Goal: Find specific page/section: Find specific page/section

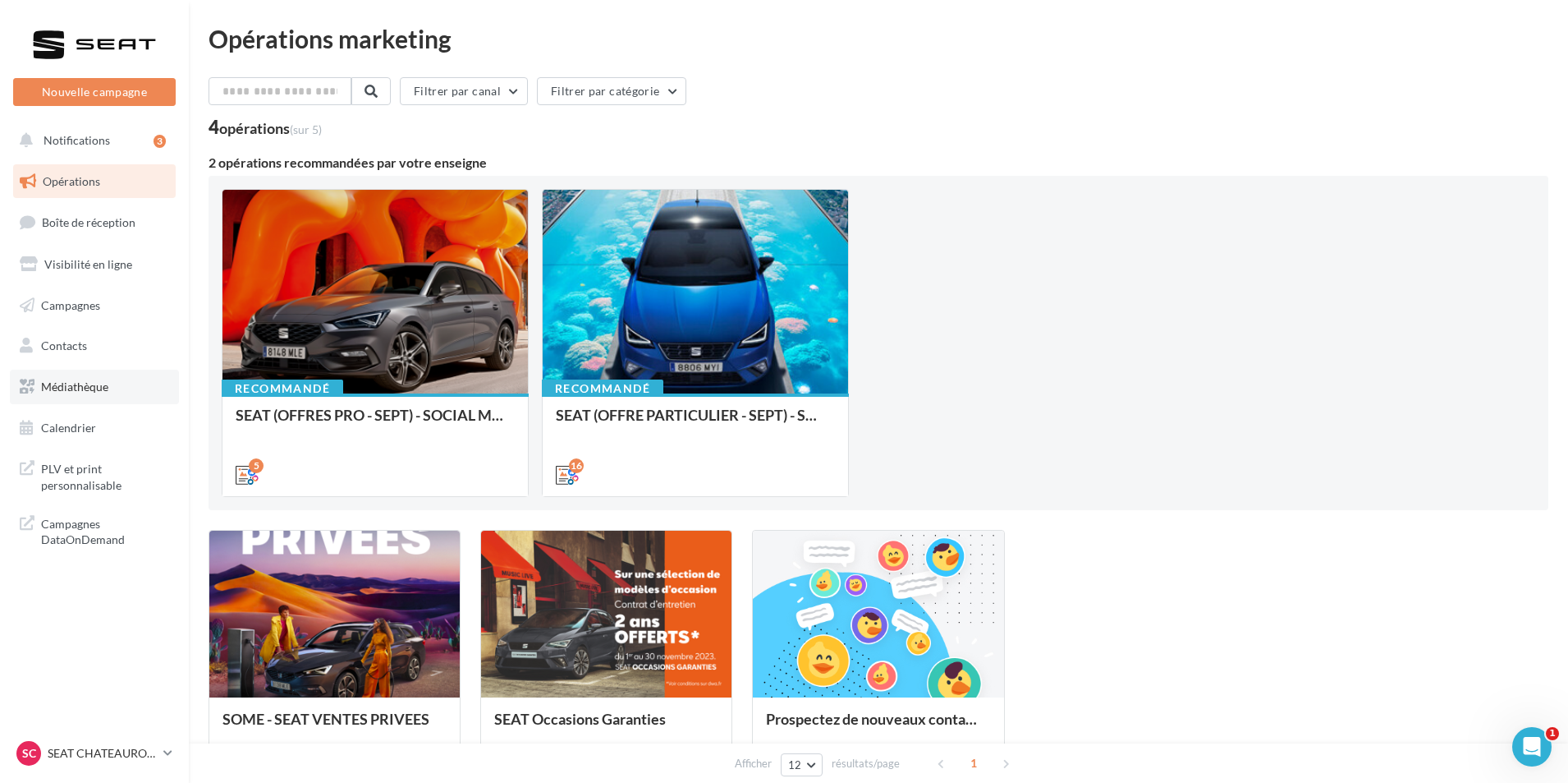
click at [113, 391] on link "Médiathèque" at bounding box center [94, 387] width 169 height 35
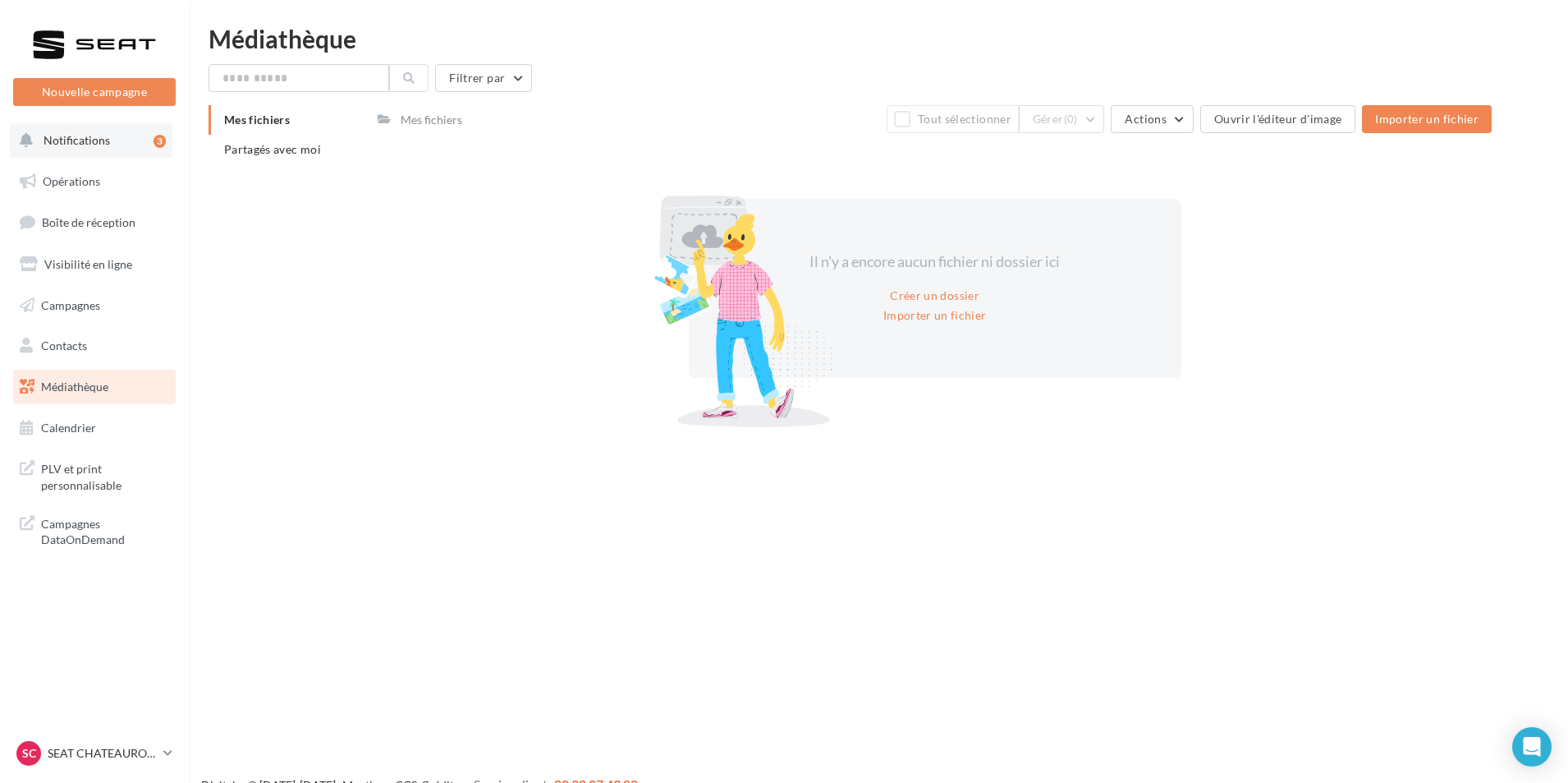
click at [105, 130] on button "Notifications 3" at bounding box center [90, 141] width 163 height 35
click at [100, 173] on link "Opérations" at bounding box center [94, 182] width 169 height 35
click at [127, 138] on button "Notifications" at bounding box center [90, 141] width 163 height 35
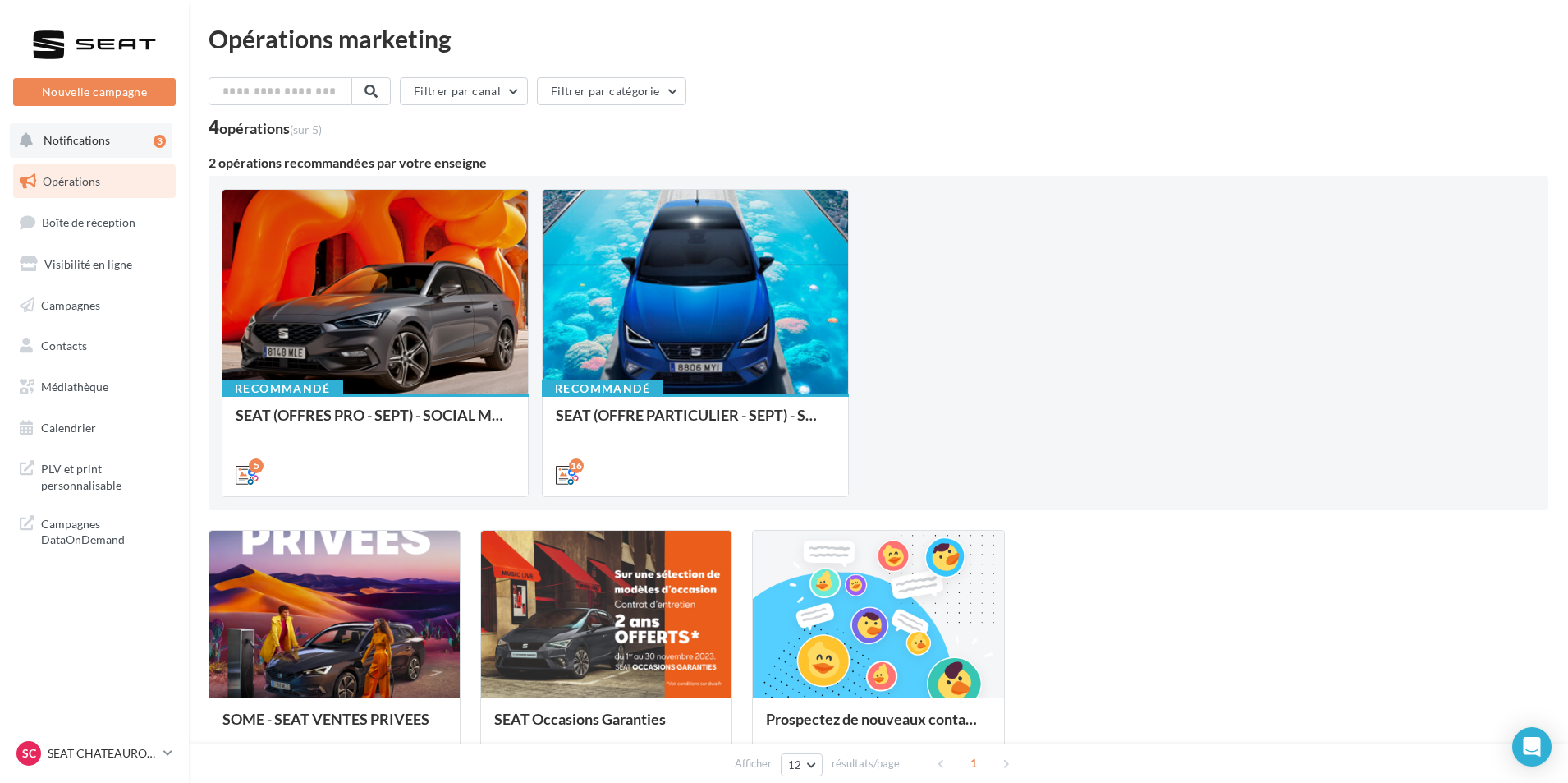
click at [124, 142] on button "Notifications 3" at bounding box center [90, 141] width 163 height 35
click at [105, 142] on button "Notifications 3" at bounding box center [90, 141] width 163 height 35
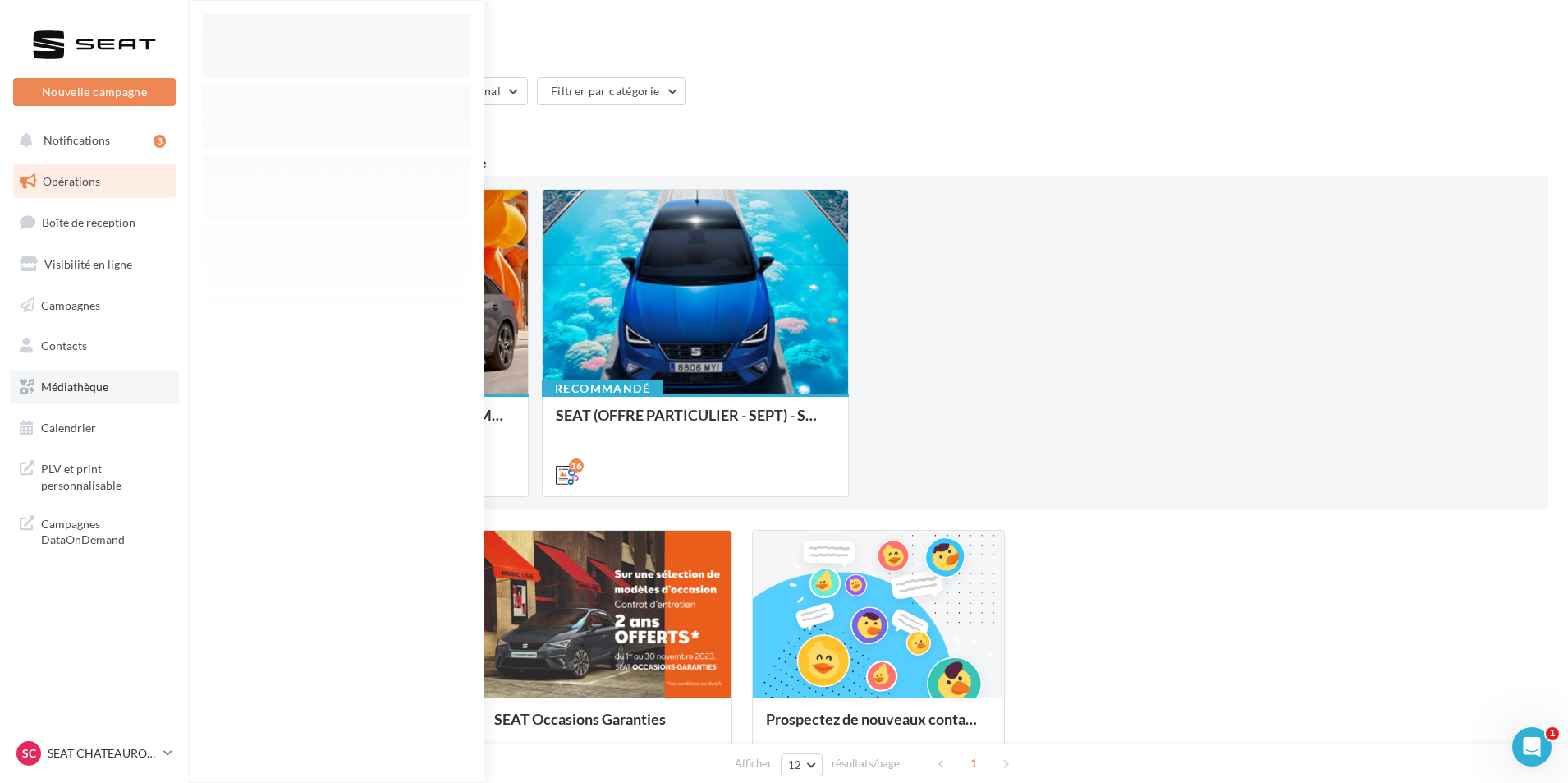
click at [102, 396] on link "Médiathèque" at bounding box center [94, 387] width 169 height 35
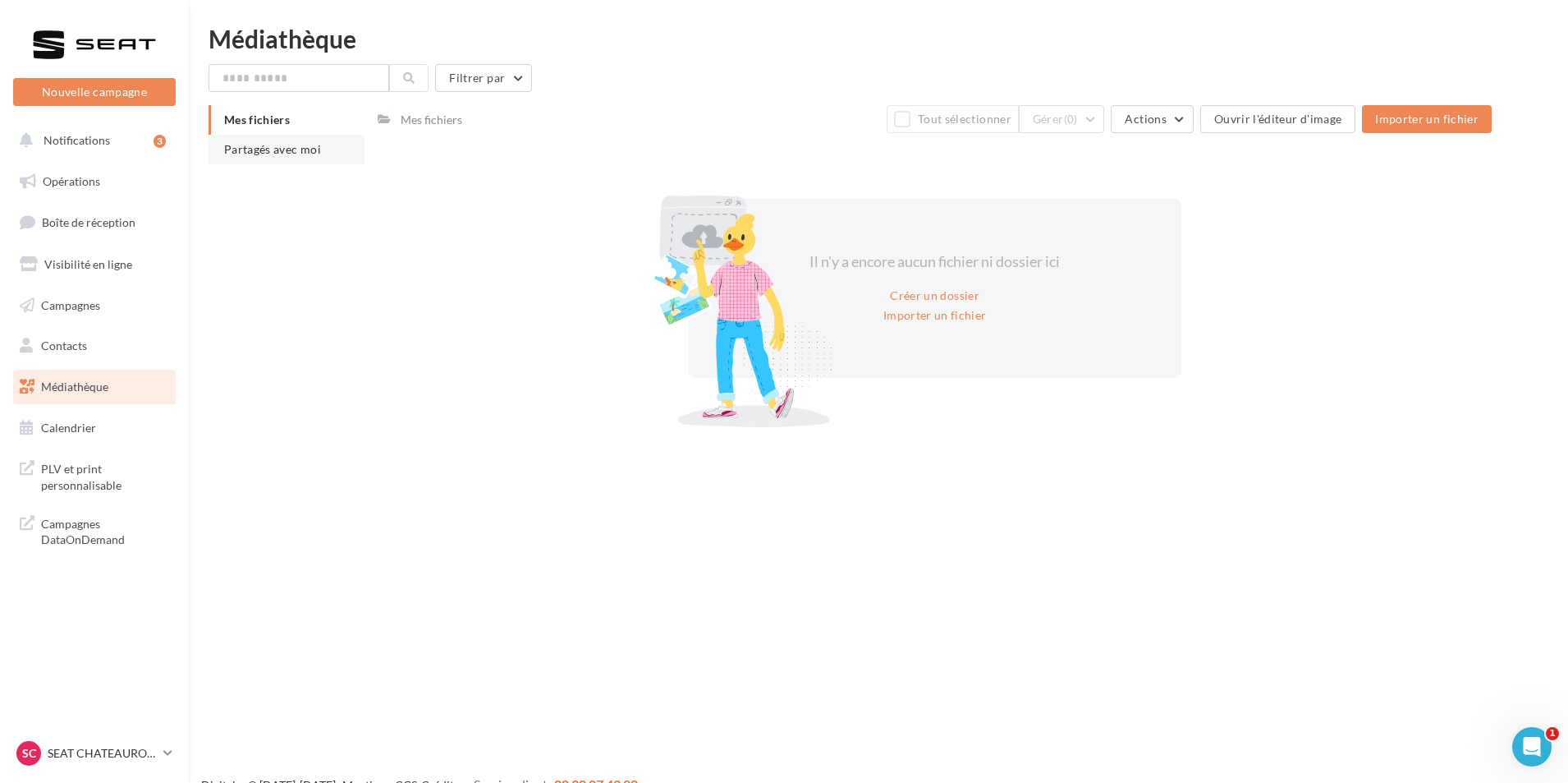
click at [296, 150] on span "Partagés avec moi" at bounding box center [272, 149] width 97 height 14
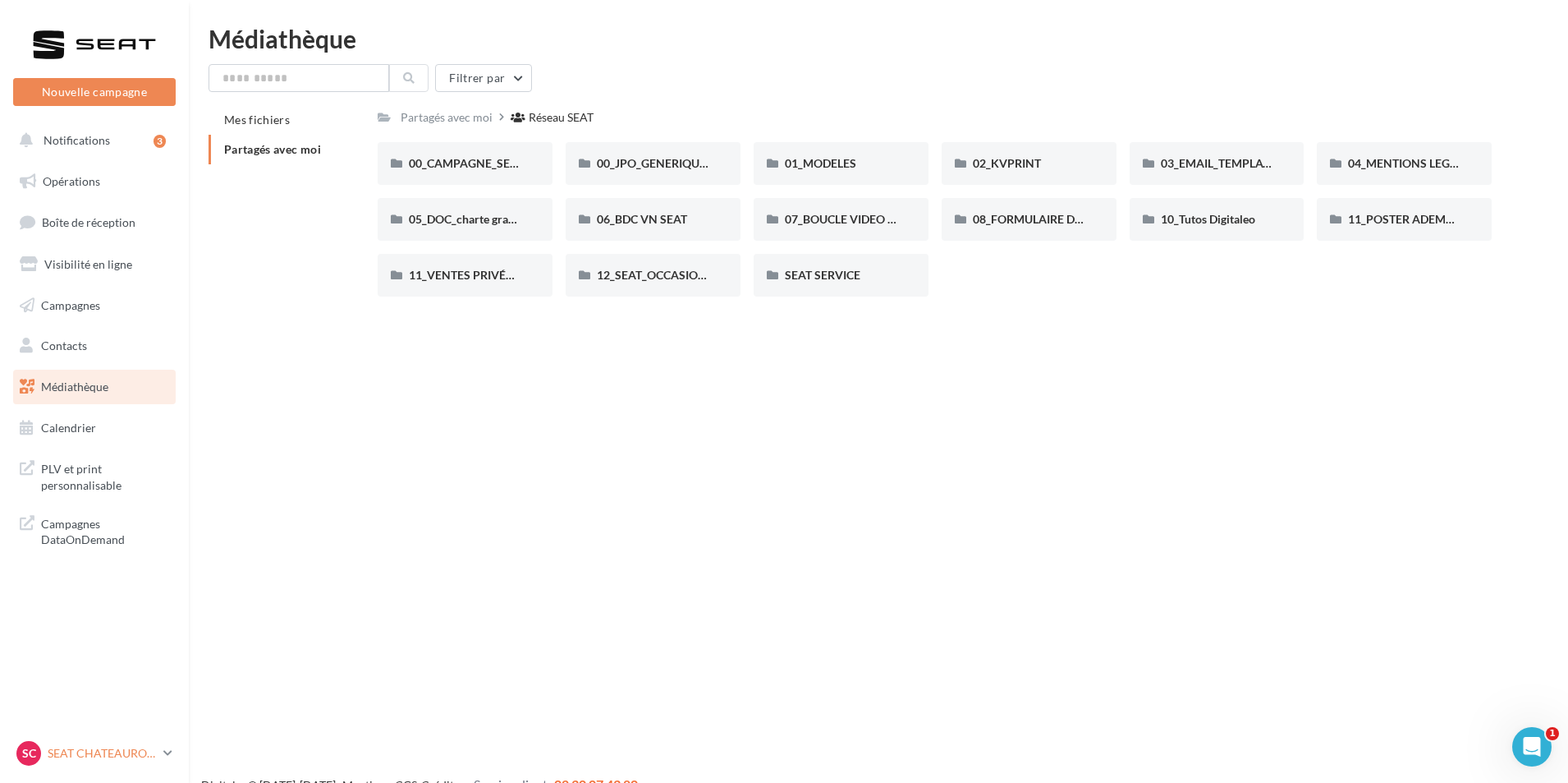
click at [102, 766] on link "SC SEAT [GEOGRAPHIC_DATA] seat-[GEOGRAPHIC_DATA]-36007" at bounding box center [94, 753] width 163 height 31
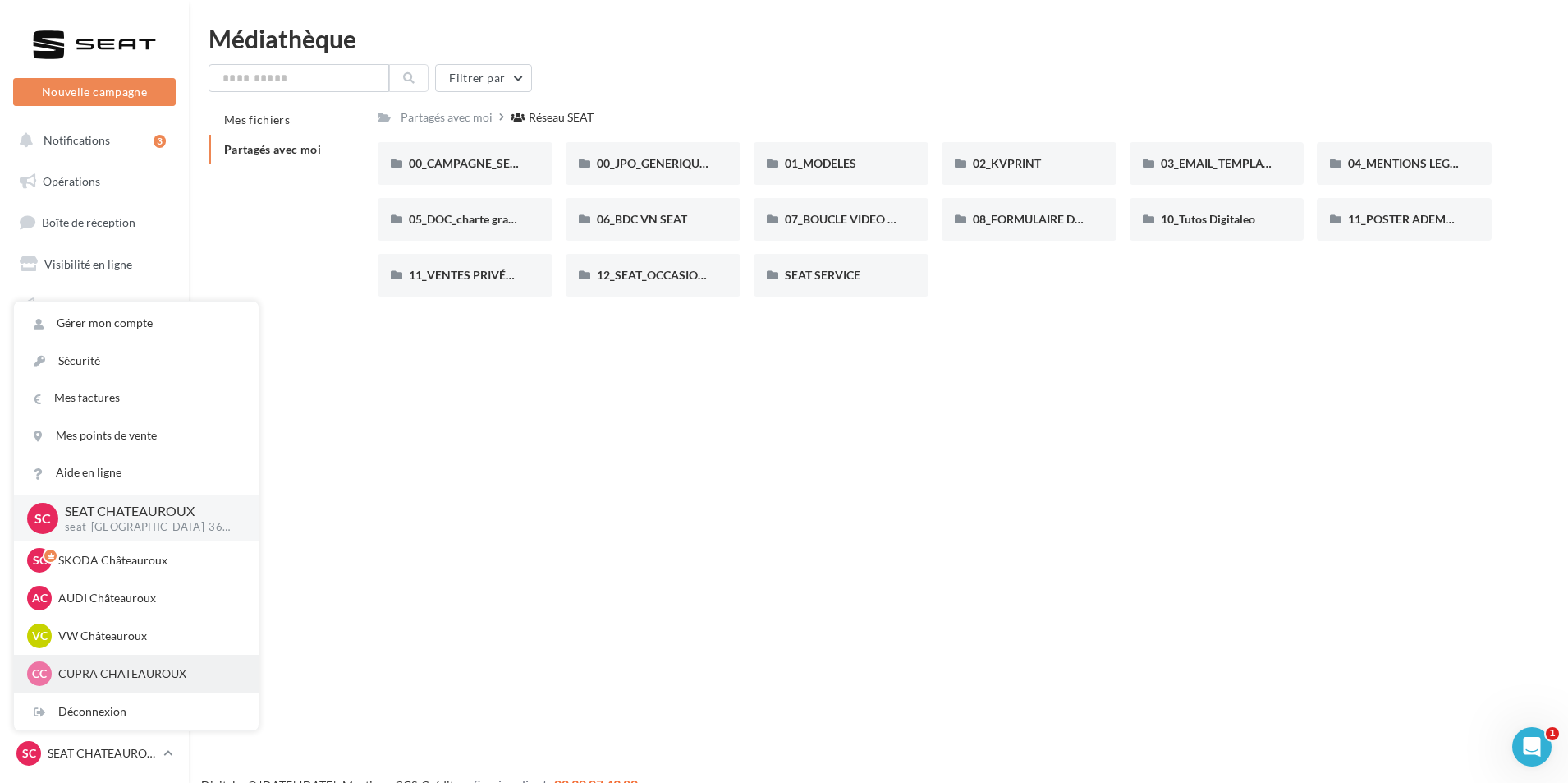
click at [132, 665] on div "CC CUPRA CHATEAUROUX cupra-[GEOGRAPHIC_DATA]-36007" at bounding box center [136, 673] width 218 height 24
